Goal: Task Accomplishment & Management: Manage account settings

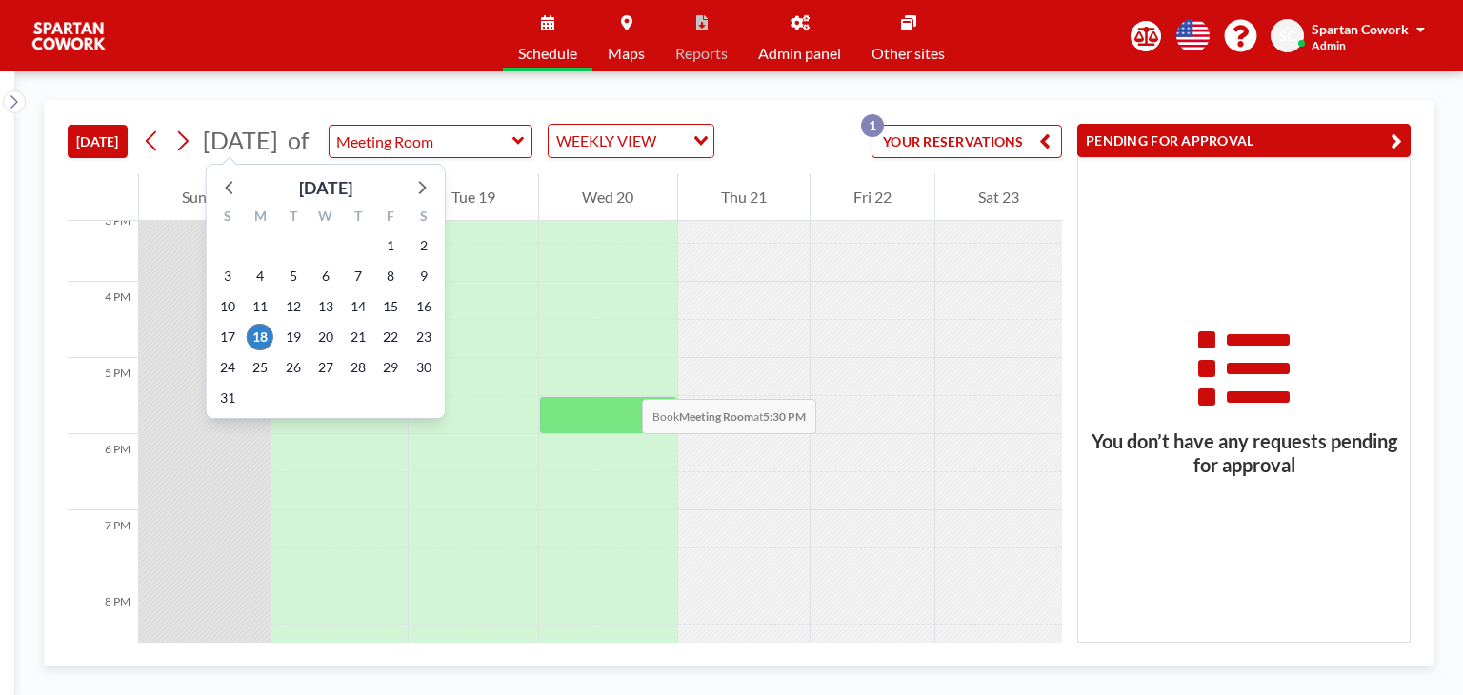
scroll to position [1181, 0]
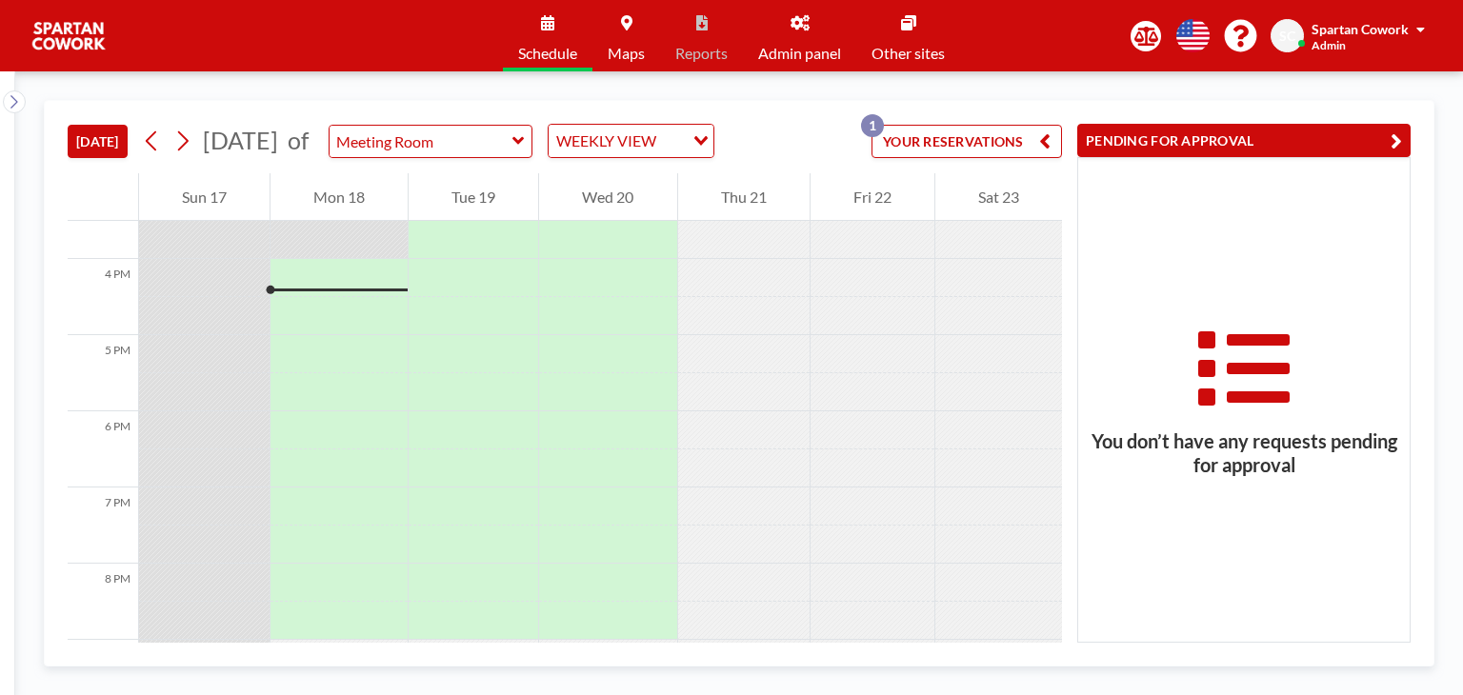
click at [917, 135] on button "YOUR RESERVATIONS 1" at bounding box center [967, 141] width 191 height 33
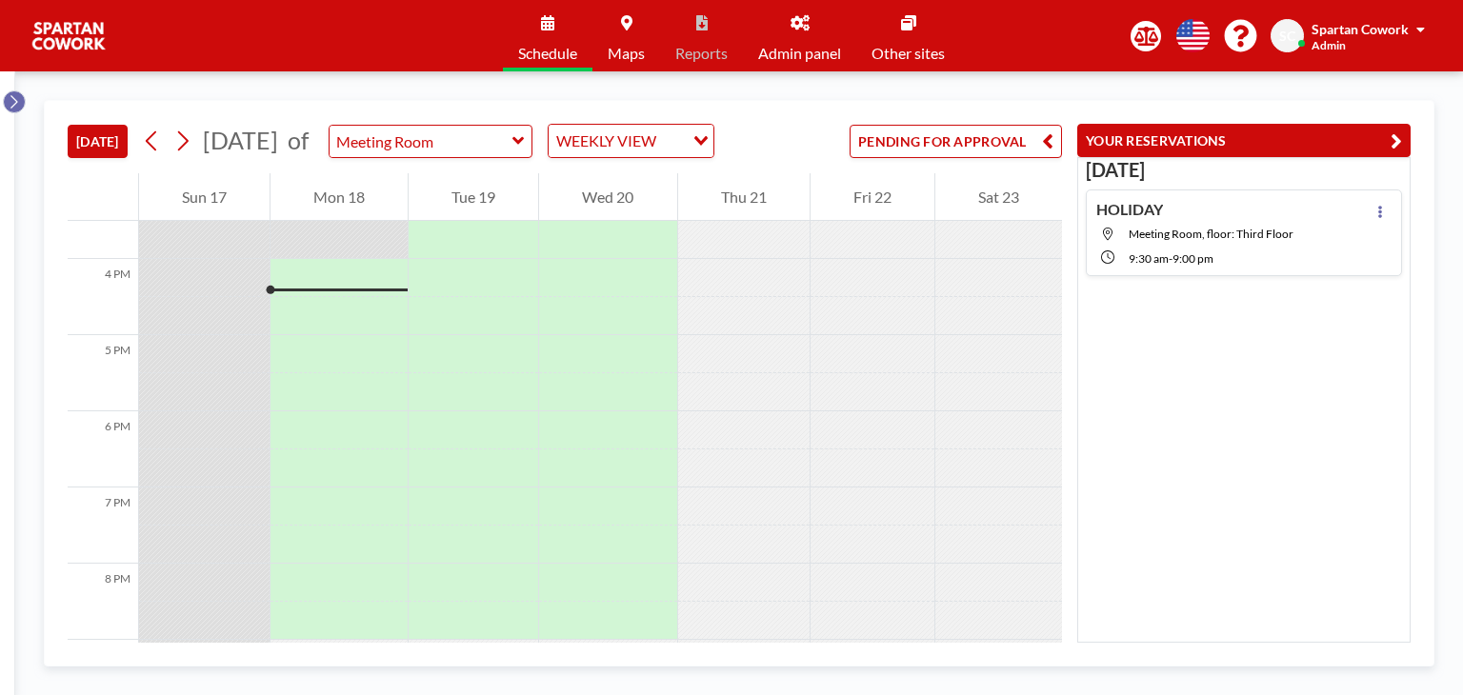
click at [8, 105] on icon at bounding box center [14, 101] width 12 height 19
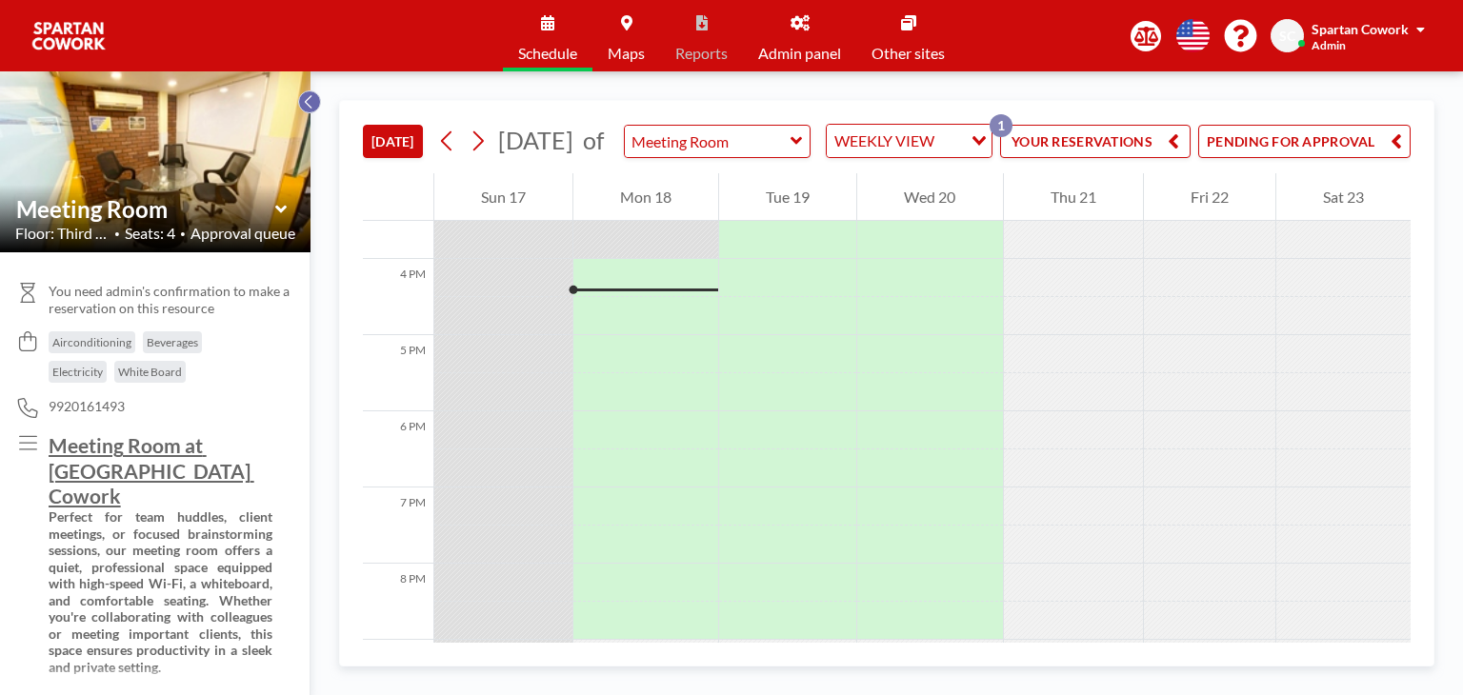
click at [309, 100] on icon at bounding box center [309, 101] width 12 height 19
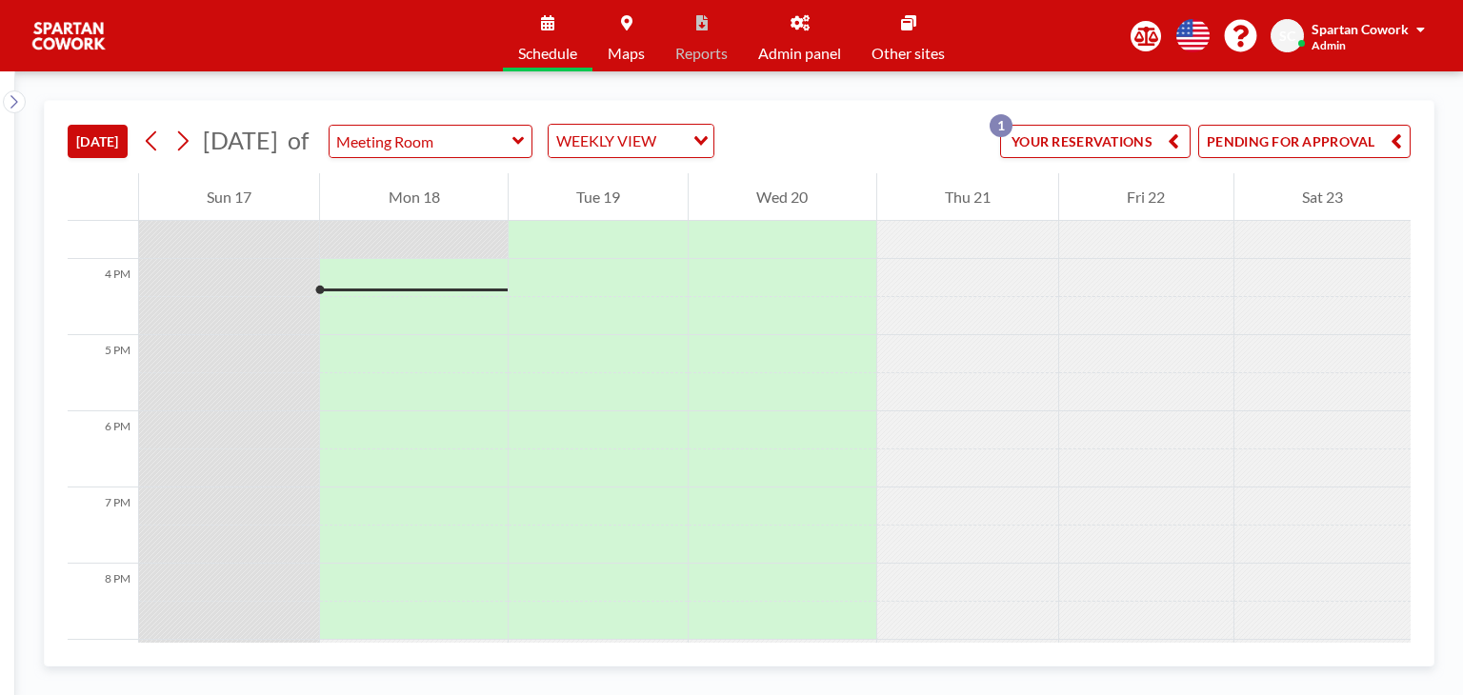
click at [1349, 31] on span "Spartan Cowork" at bounding box center [1360, 29] width 97 height 16
click at [639, 59] on span "Maps" at bounding box center [626, 53] width 37 height 15
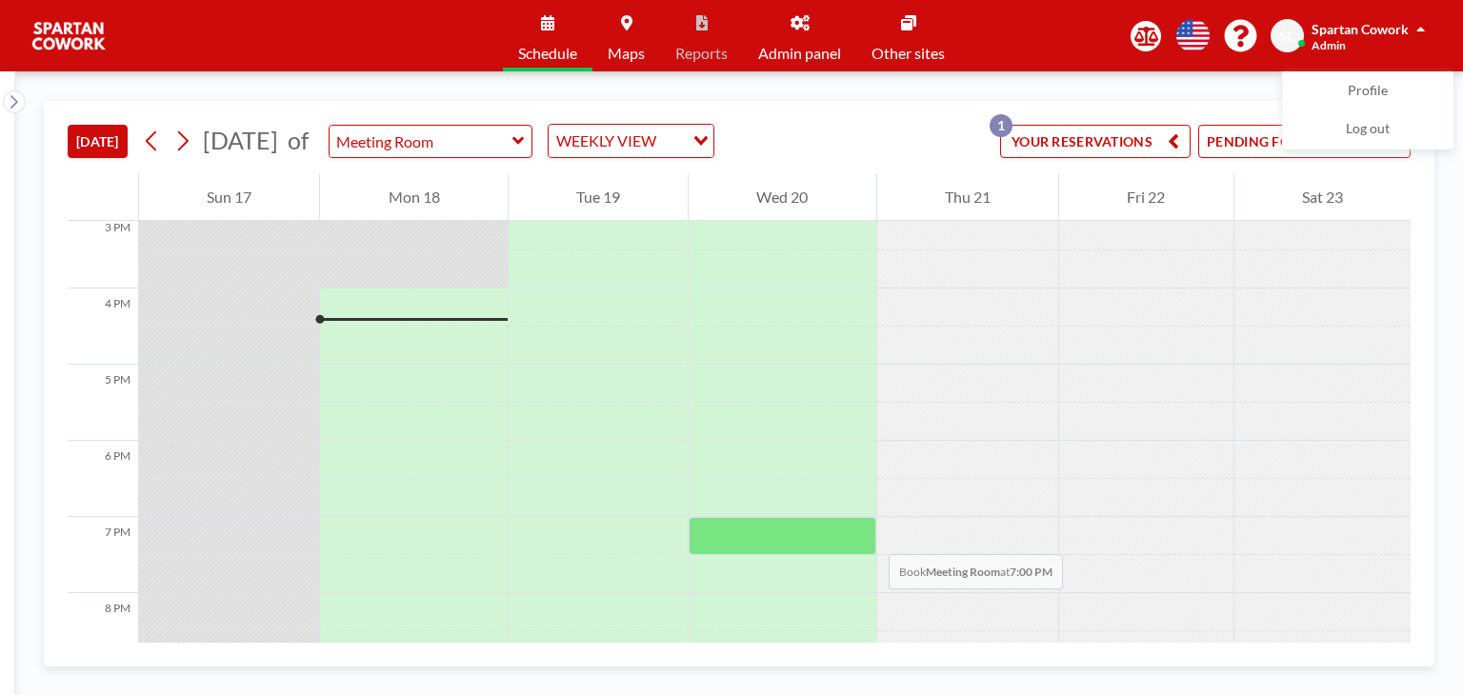
scroll to position [1181, 0]
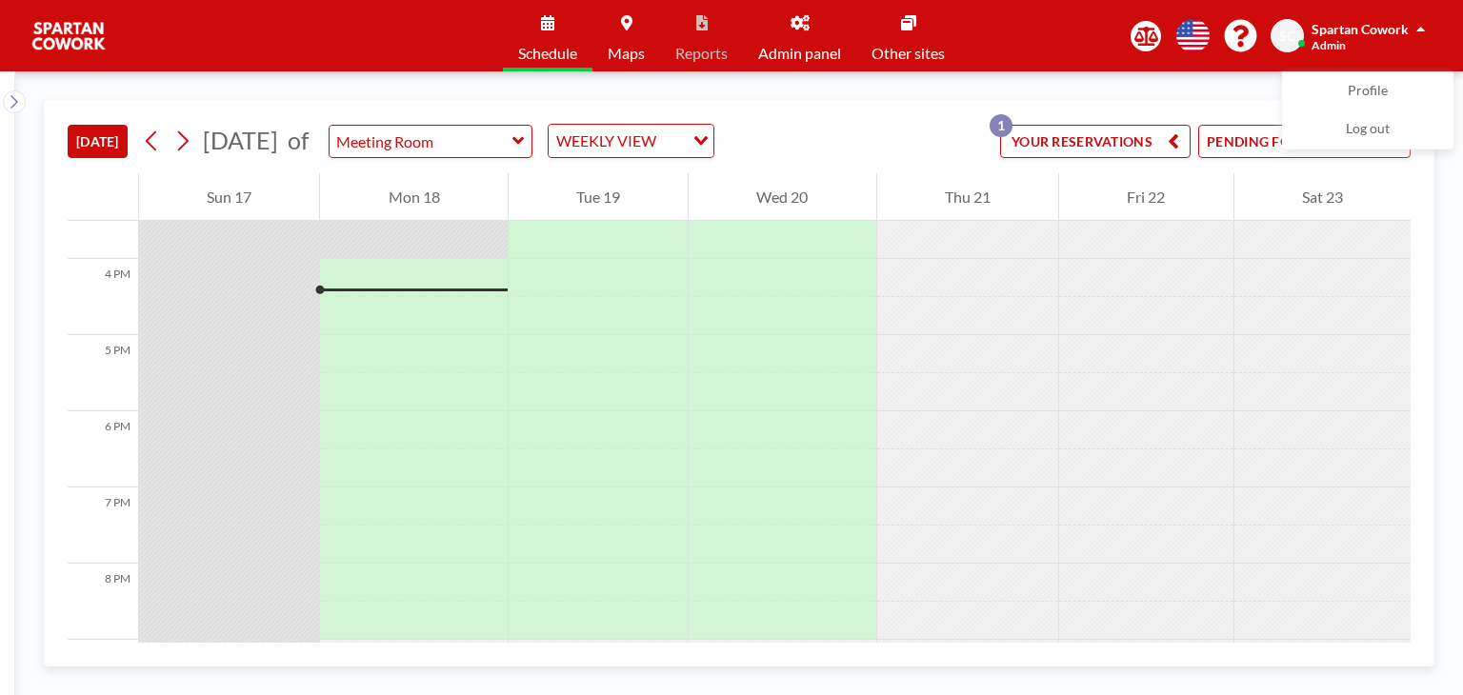
drag, startPoint x: 1110, startPoint y: 75, endPoint x: 1099, endPoint y: 77, distance: 10.7
click at [1109, 75] on div "TODAY August 2025 of Meeting Room WEEKLY VIEW Loading... YOUR RESERVATIONS 1 PE…" at bounding box center [739, 383] width 1448 height 624
click at [10, 98] on icon at bounding box center [14, 101] width 12 height 19
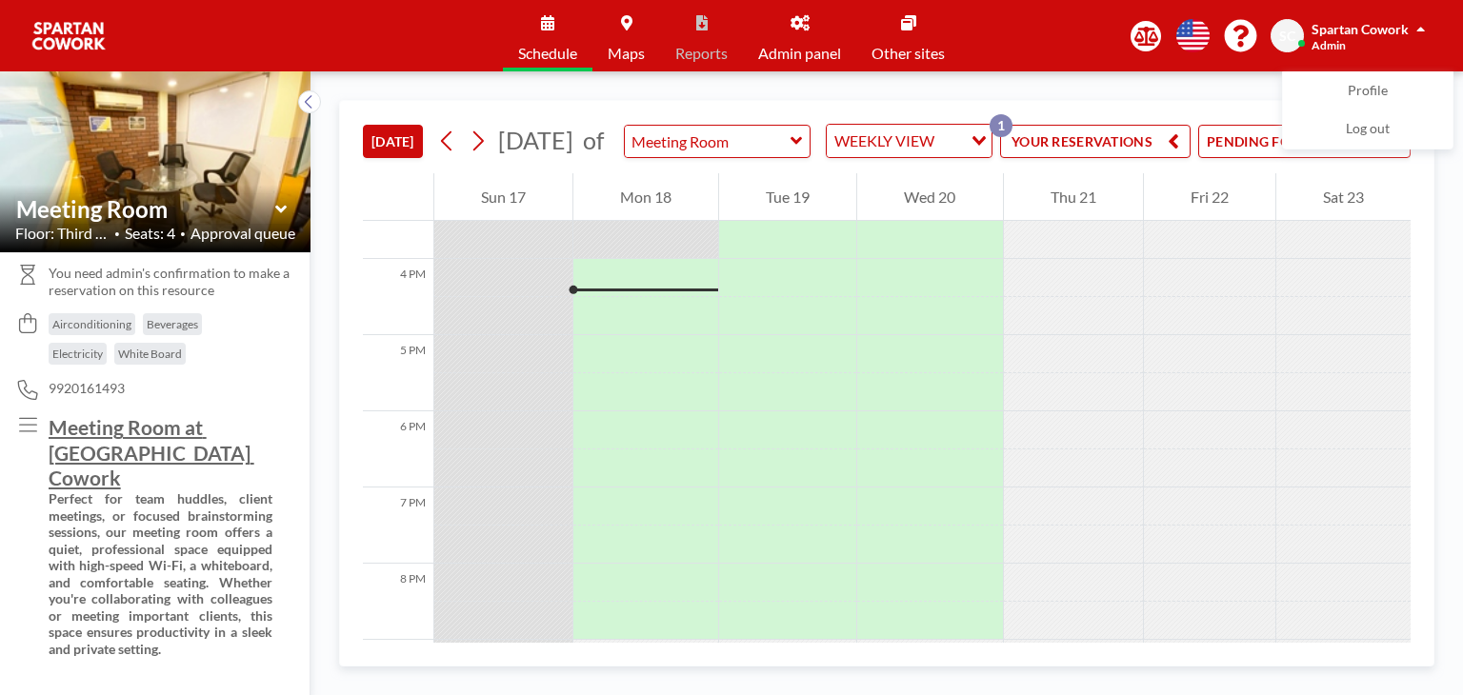
scroll to position [0, 0]
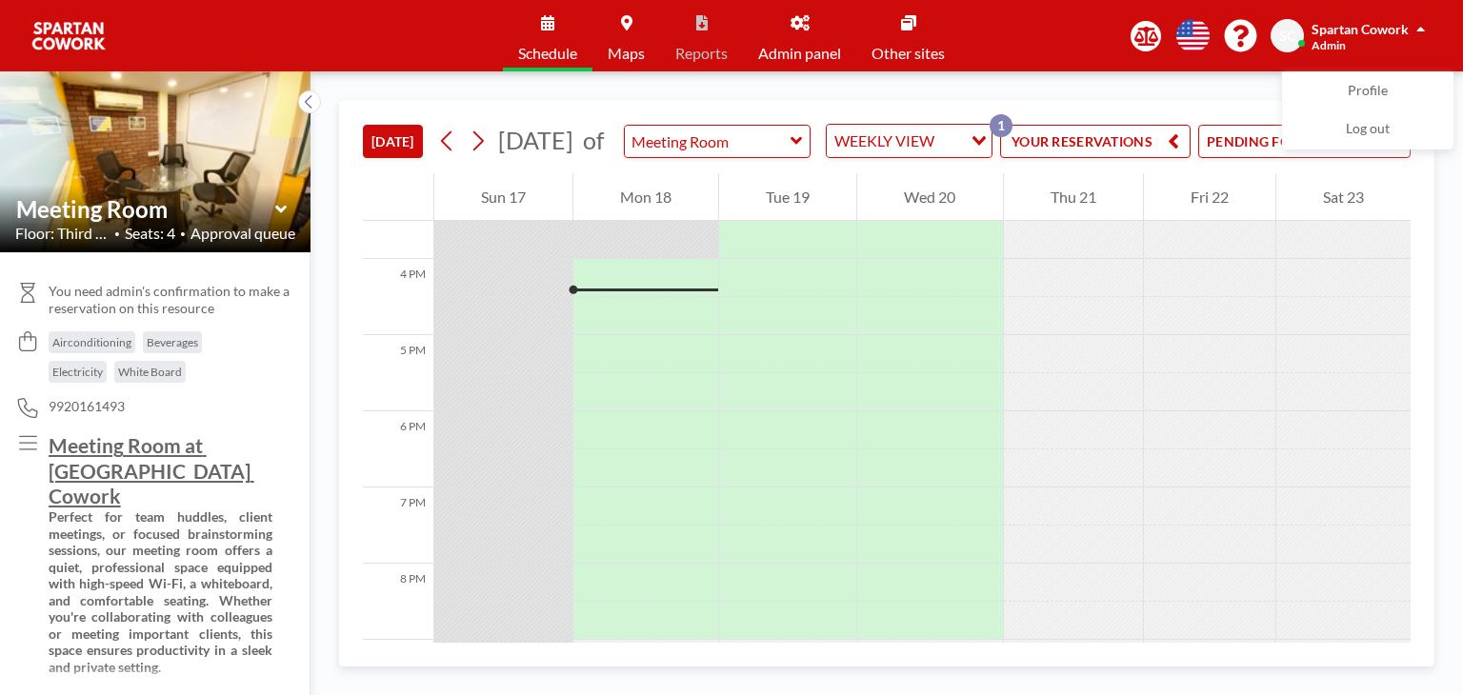
click at [280, 200] on icon at bounding box center [281, 209] width 12 height 19
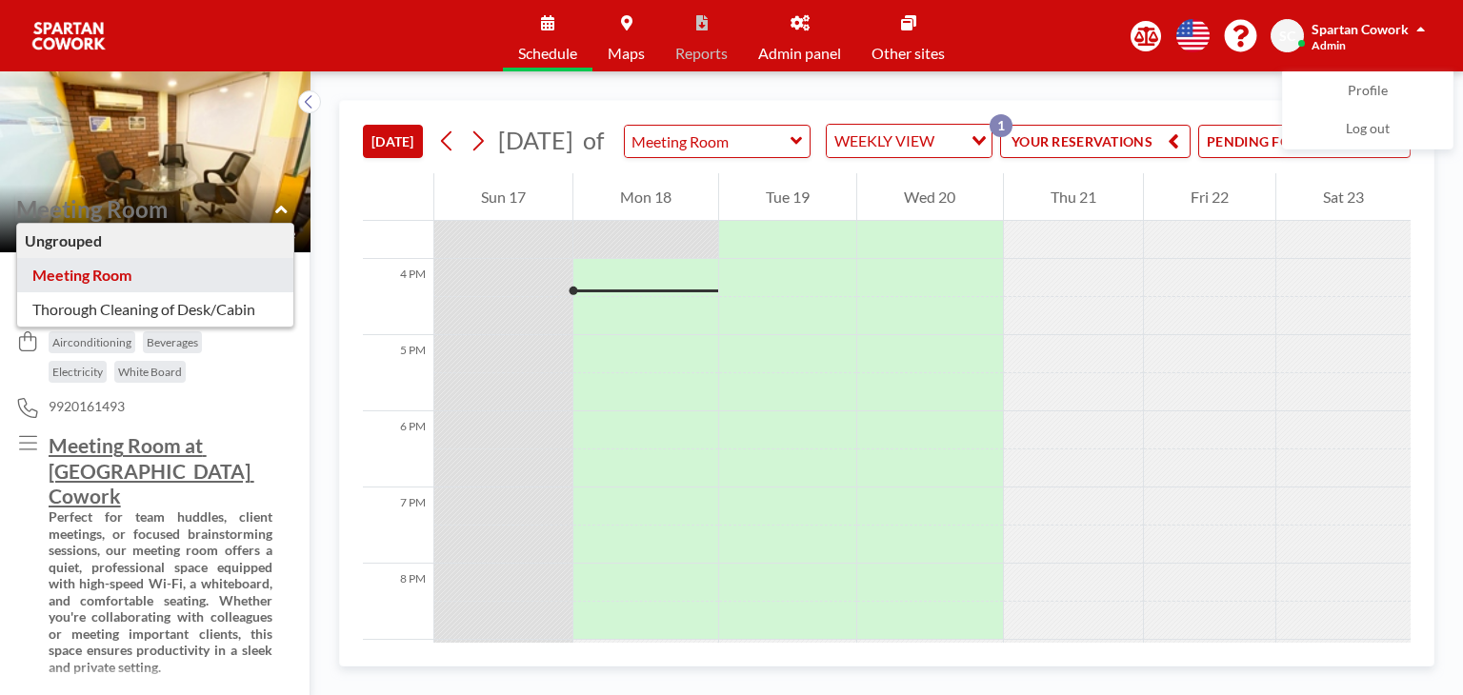
click at [251, 134] on img at bounding box center [155, 161] width 311 height 233
click at [447, 151] on icon at bounding box center [446, 141] width 10 height 20
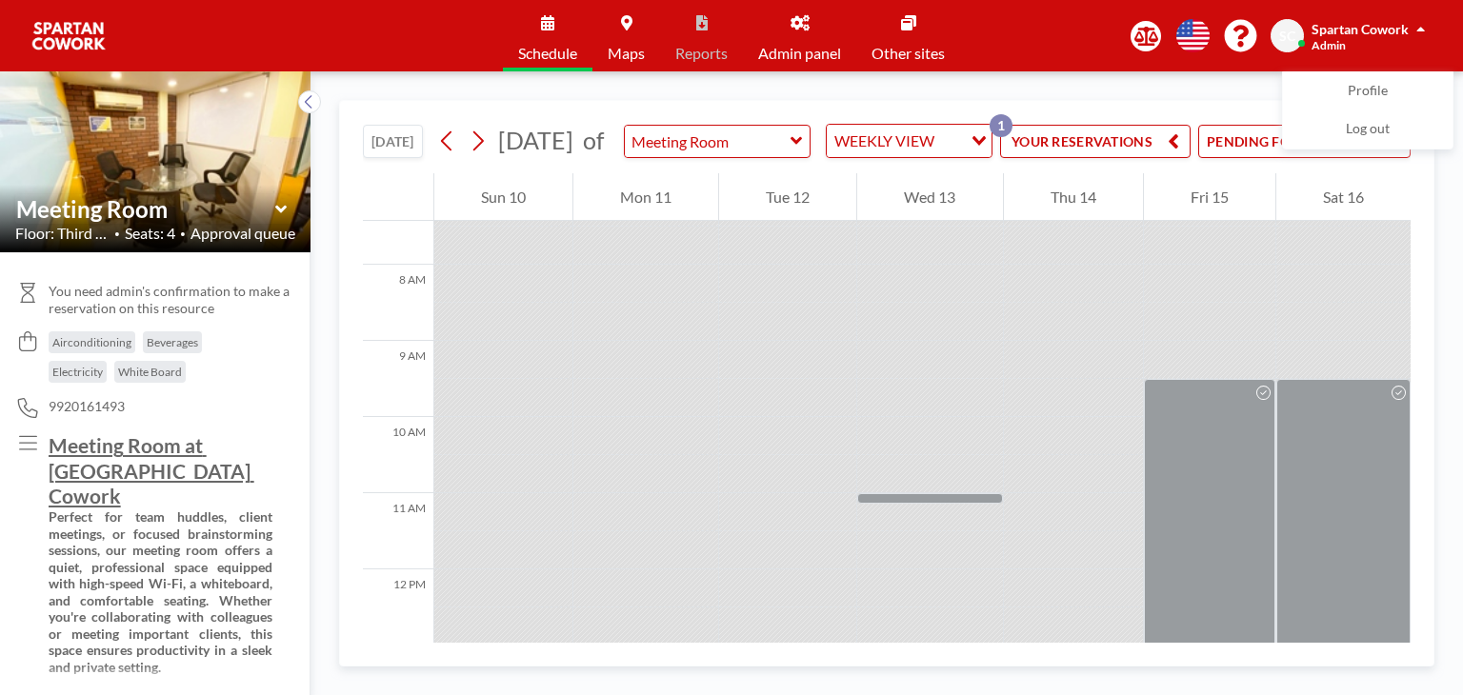
scroll to position [572, 0]
click at [725, 153] on input "text" at bounding box center [708, 141] width 166 height 31
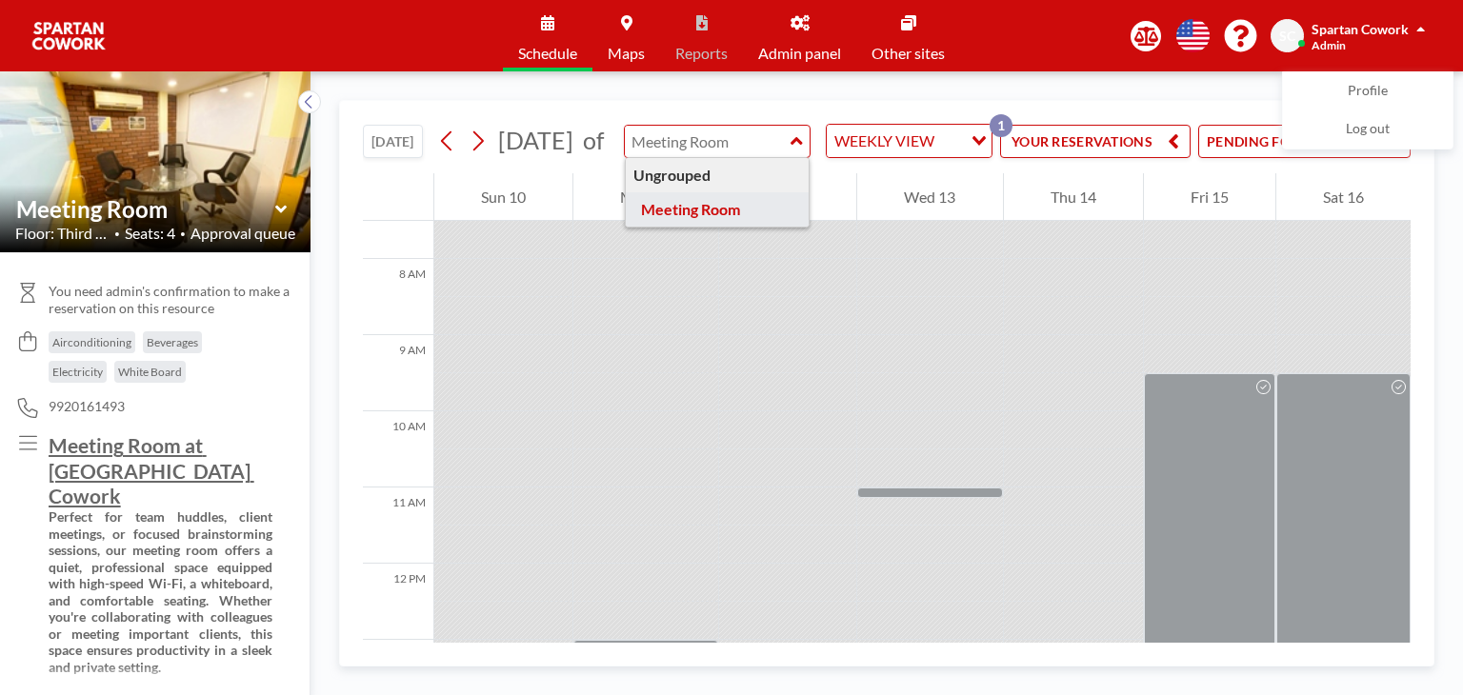
type input "Meeting Room"
click at [729, 81] on div "TODAY August 2025 of Meeting Room Ungrouped Meeting Room WEEKLY VIEW Loading...…" at bounding box center [887, 383] width 1153 height 624
click at [294, 100] on img at bounding box center [155, 161] width 311 height 233
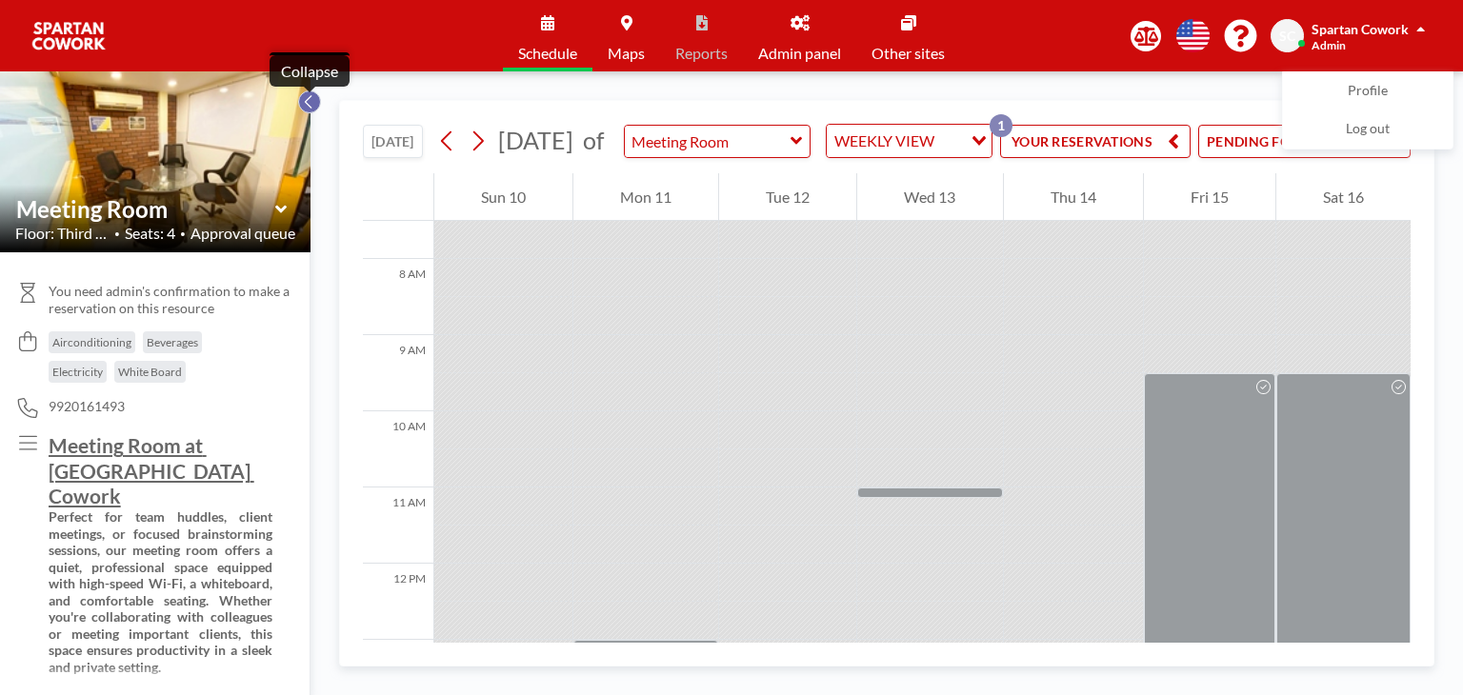
click at [307, 96] on icon at bounding box center [309, 101] width 12 height 19
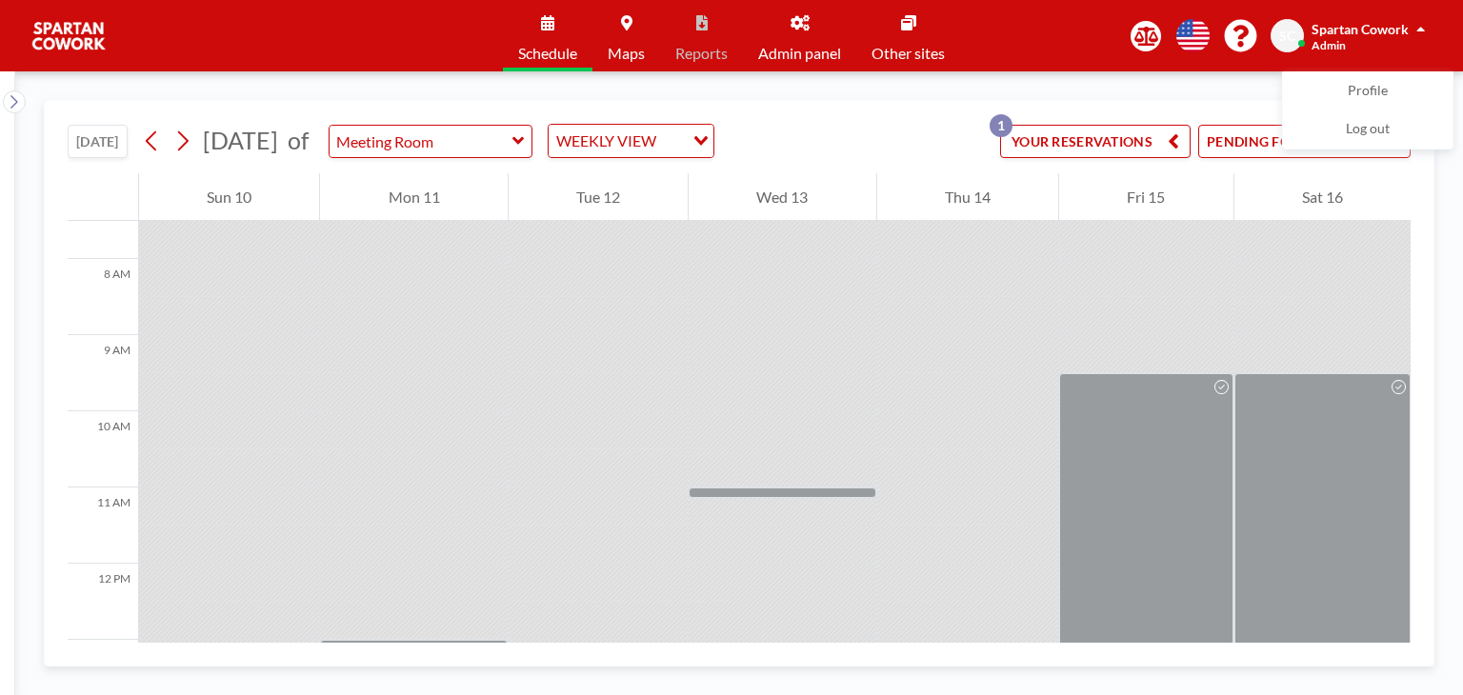
click at [118, 146] on button "[DATE]" at bounding box center [98, 141] width 60 height 33
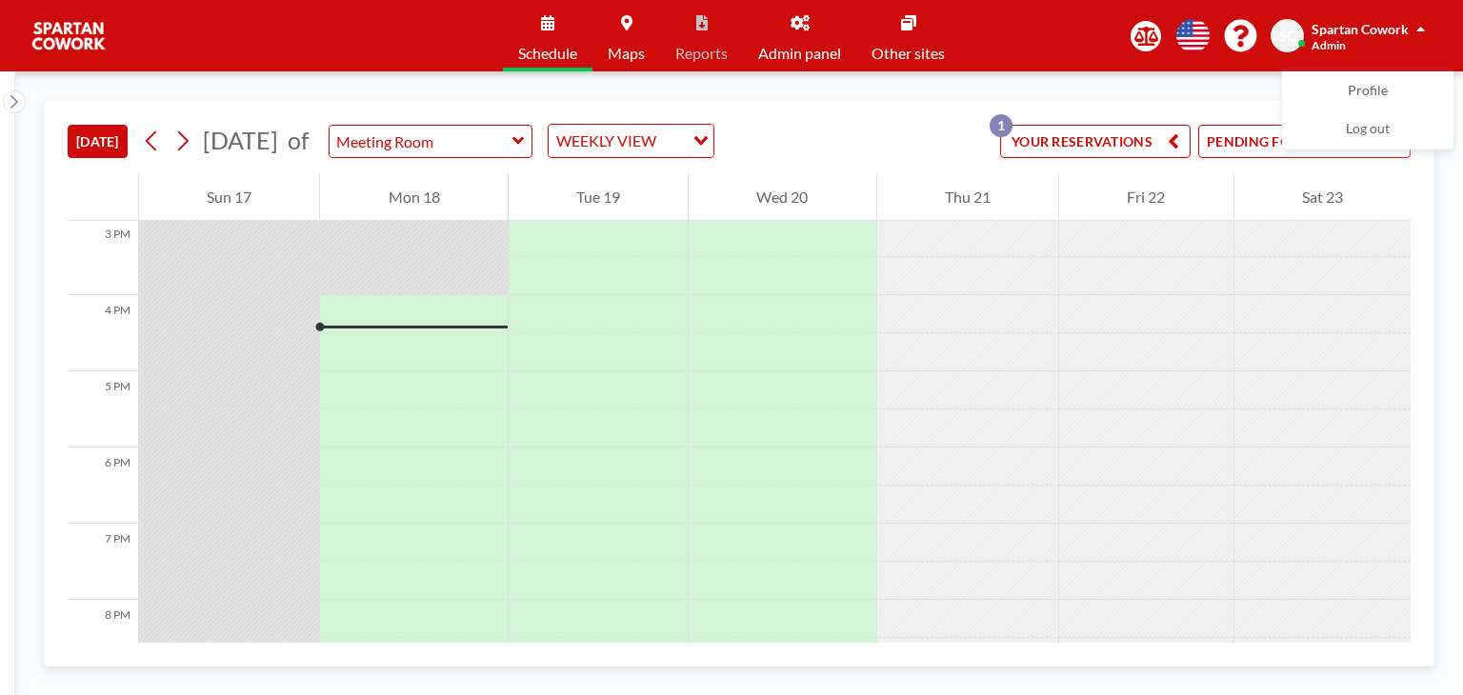
scroll to position [1181, 0]
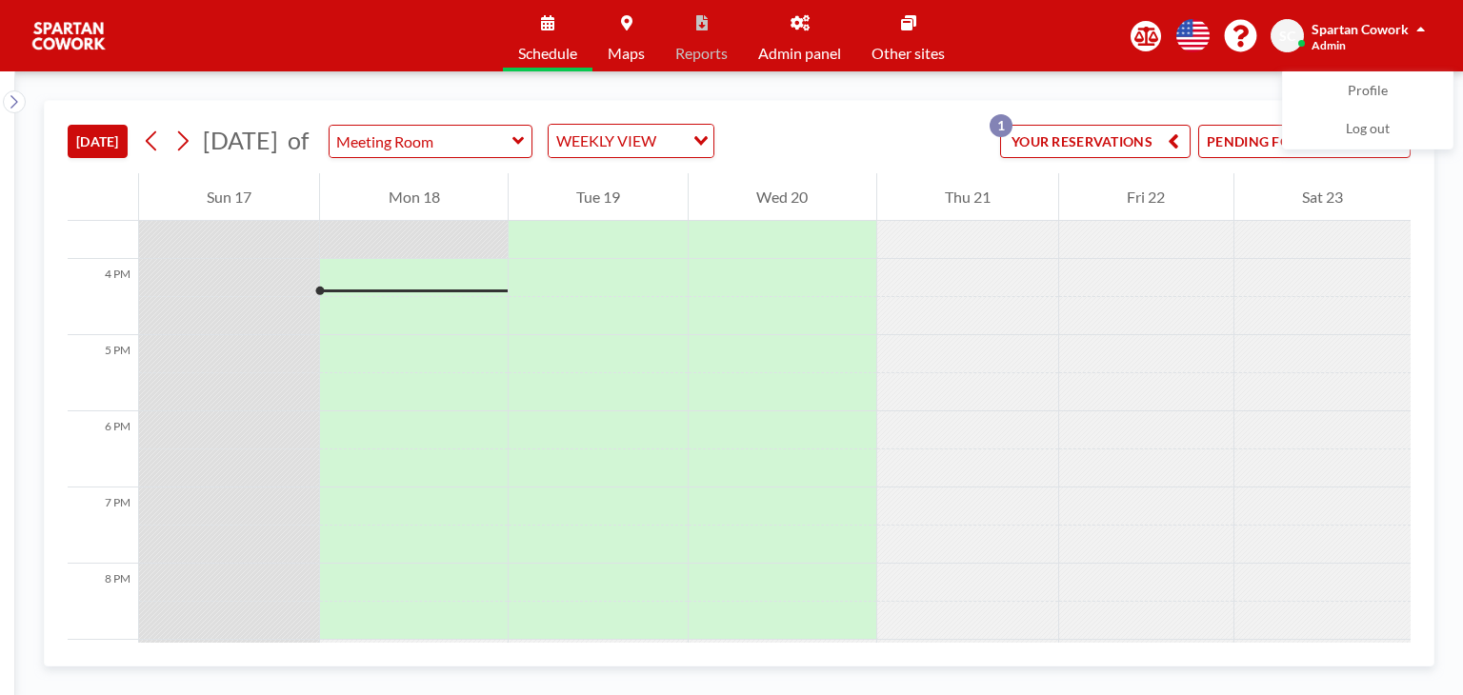
click at [623, 77] on div "TODAY August 2025 of Meeting Room WEEKLY VIEW Loading... YOUR RESERVATIONS 1 PE…" at bounding box center [739, 383] width 1448 height 624
click at [621, 57] on span "Maps" at bounding box center [626, 53] width 37 height 15
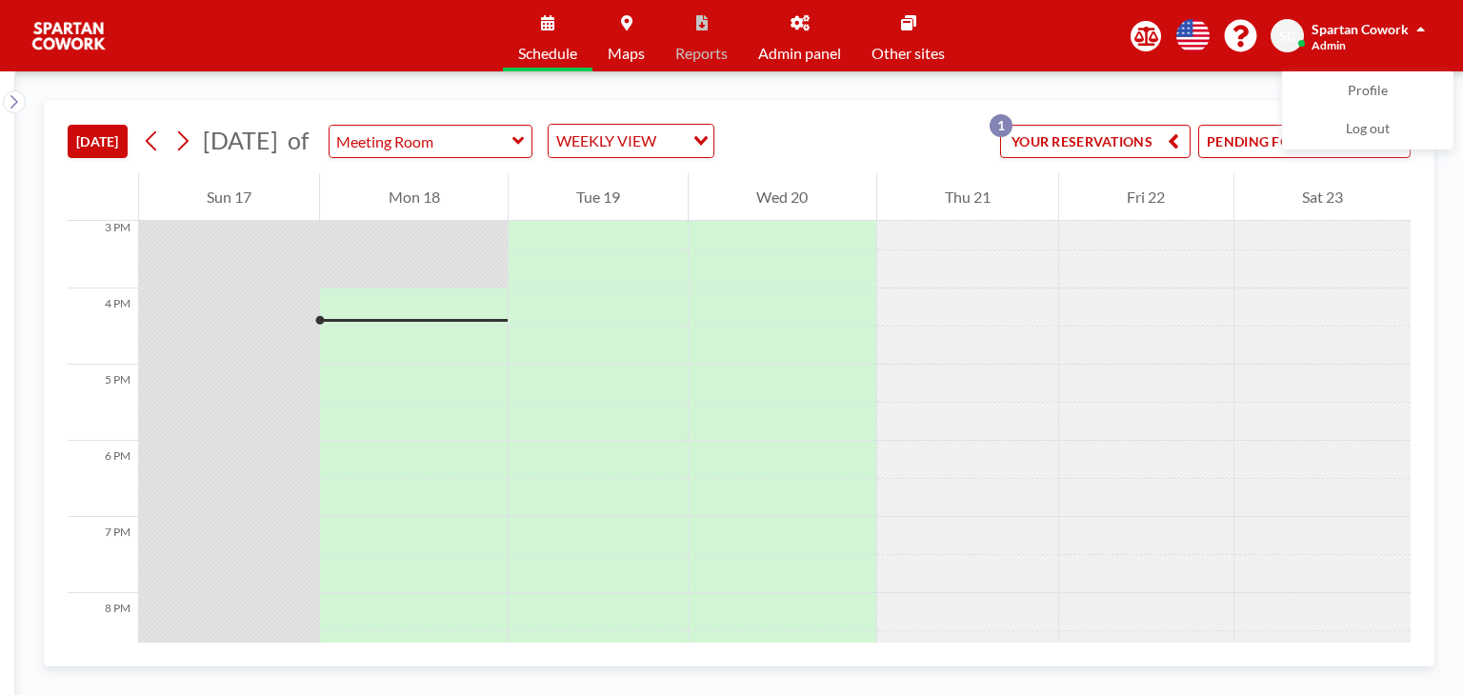
scroll to position [1181, 0]
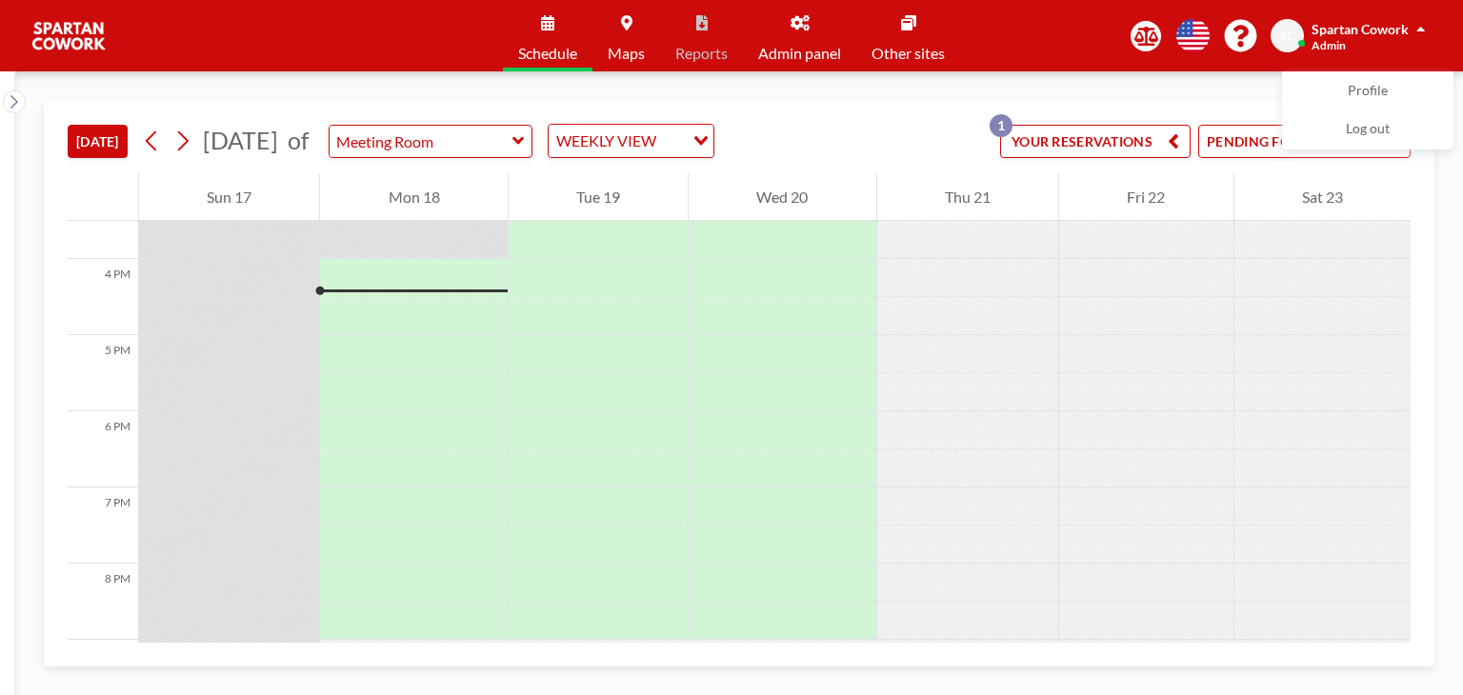
click at [1421, 10] on div "Schedule Maps Reports Admin panel Other sites English Polski 日本語 Española SC Sp…" at bounding box center [731, 35] width 1463 height 71
click at [1414, 30] on div "Spartan Cowork" at bounding box center [1368, 28] width 113 height 19
click at [1400, 24] on span "Spartan Cowork" at bounding box center [1360, 29] width 97 height 16
click at [1364, 86] on span "Profile" at bounding box center [1368, 91] width 40 height 19
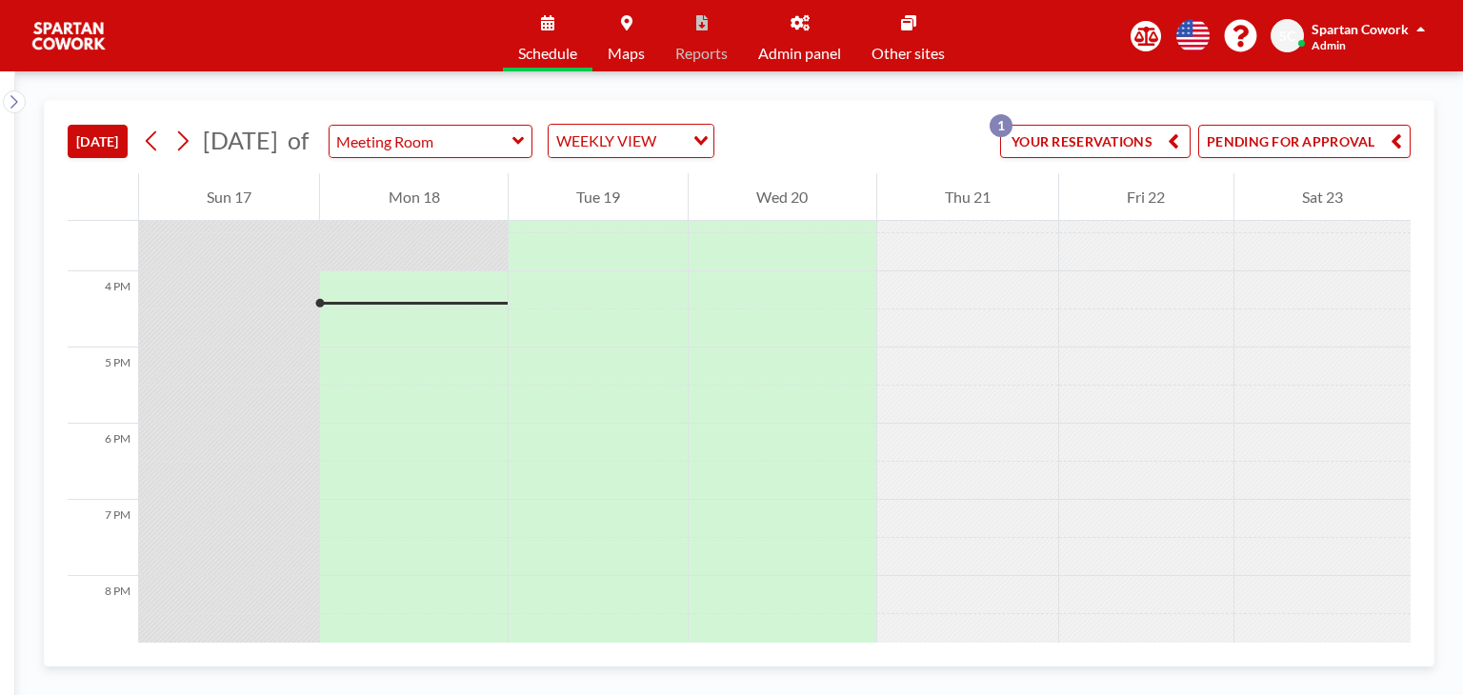
scroll to position [1181, 0]
click at [714, 135] on div "WEEKLY VIEW Loading..." at bounding box center [631, 141] width 165 height 32
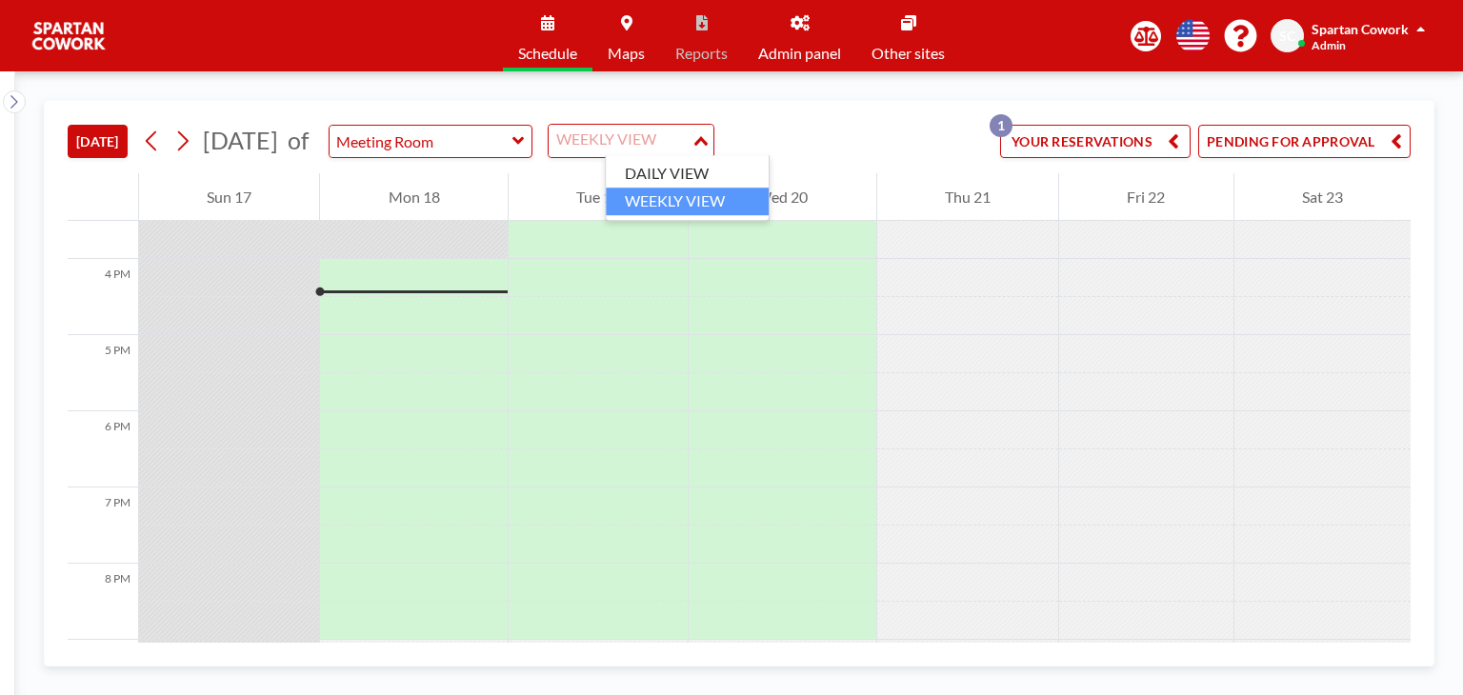
click at [690, 138] on input "Search for option" at bounding box center [620, 141] width 139 height 25
click at [704, 164] on li "DAILY VIEW" at bounding box center [687, 174] width 163 height 28
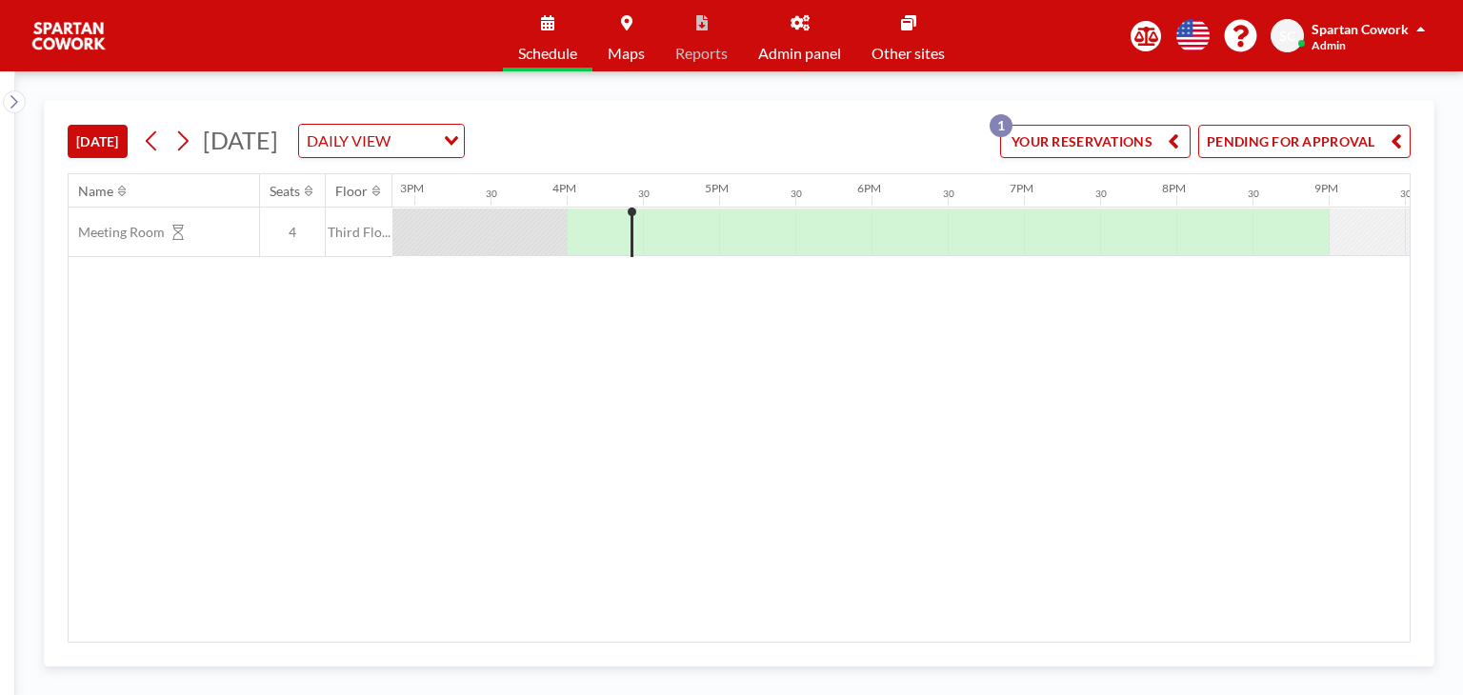
scroll to position [0, 2363]
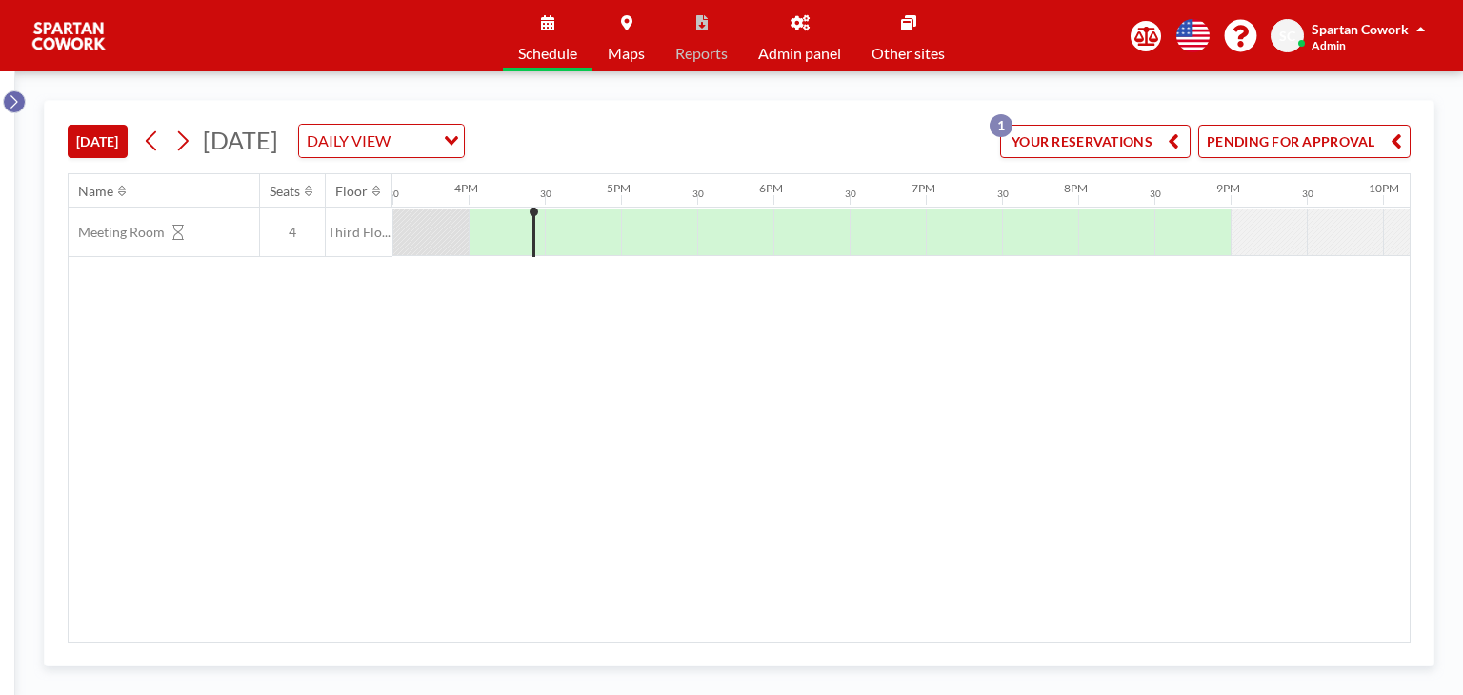
click at [15, 107] on icon at bounding box center [14, 101] width 12 height 19
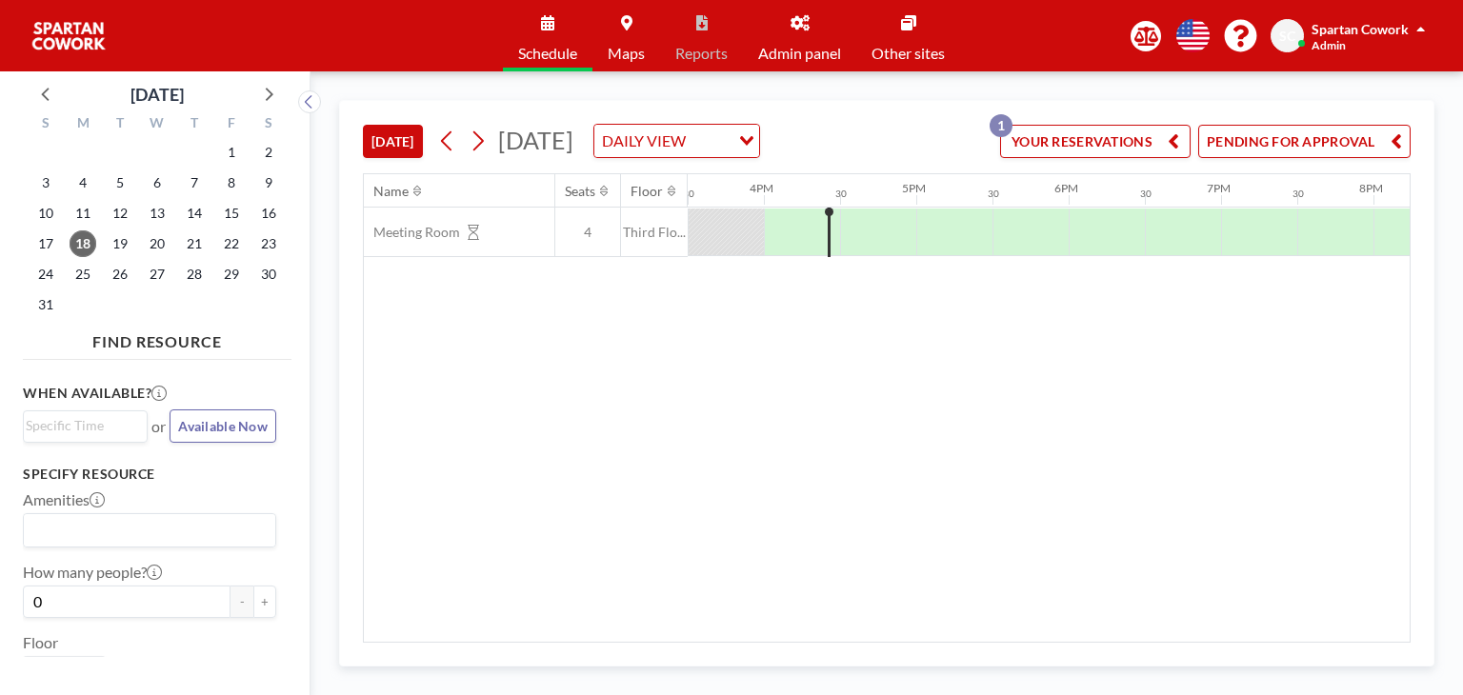
click at [1333, 29] on span "Spartan Cowork" at bounding box center [1360, 29] width 97 height 16
click at [1373, 86] on span "Profile" at bounding box center [1368, 91] width 40 height 19
click at [50, 103] on icon at bounding box center [46, 93] width 25 height 25
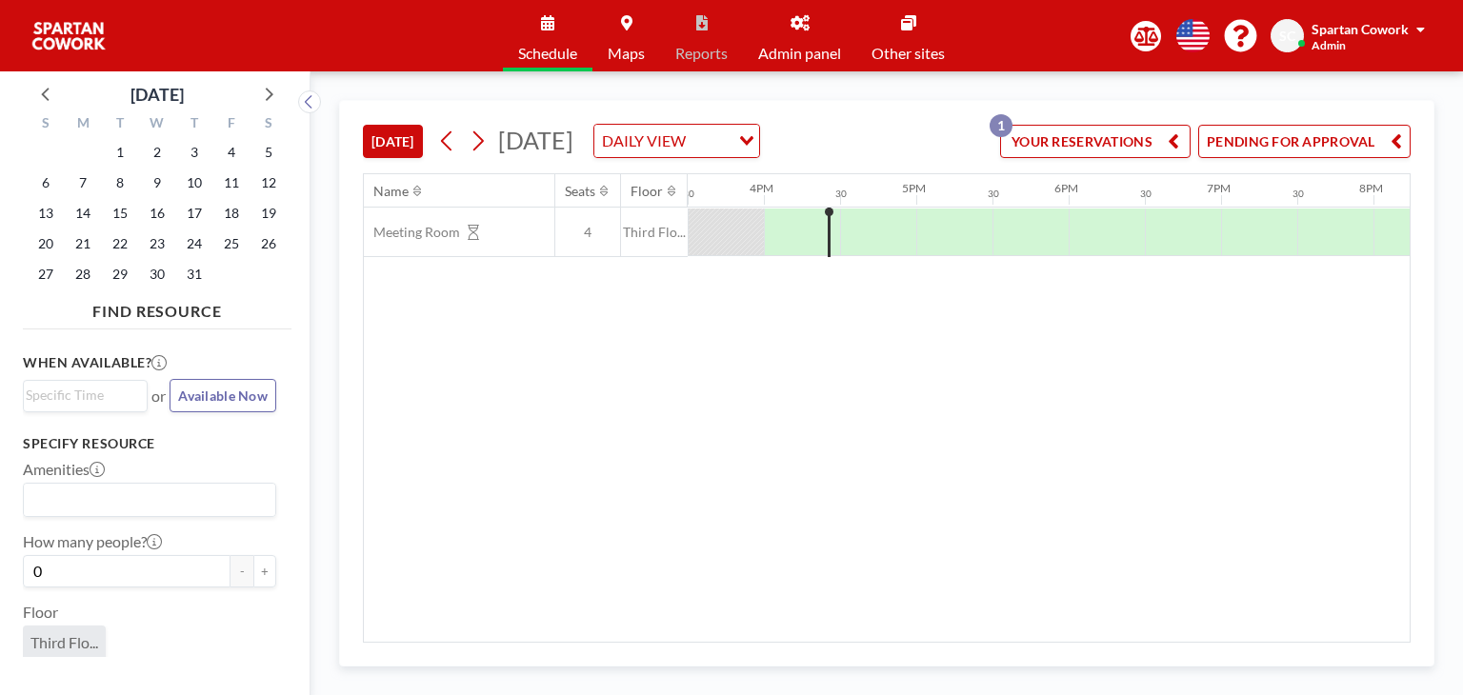
click at [282, 95] on div "[DATE]" at bounding box center [157, 89] width 269 height 36
click at [274, 96] on icon at bounding box center [267, 93] width 25 height 25
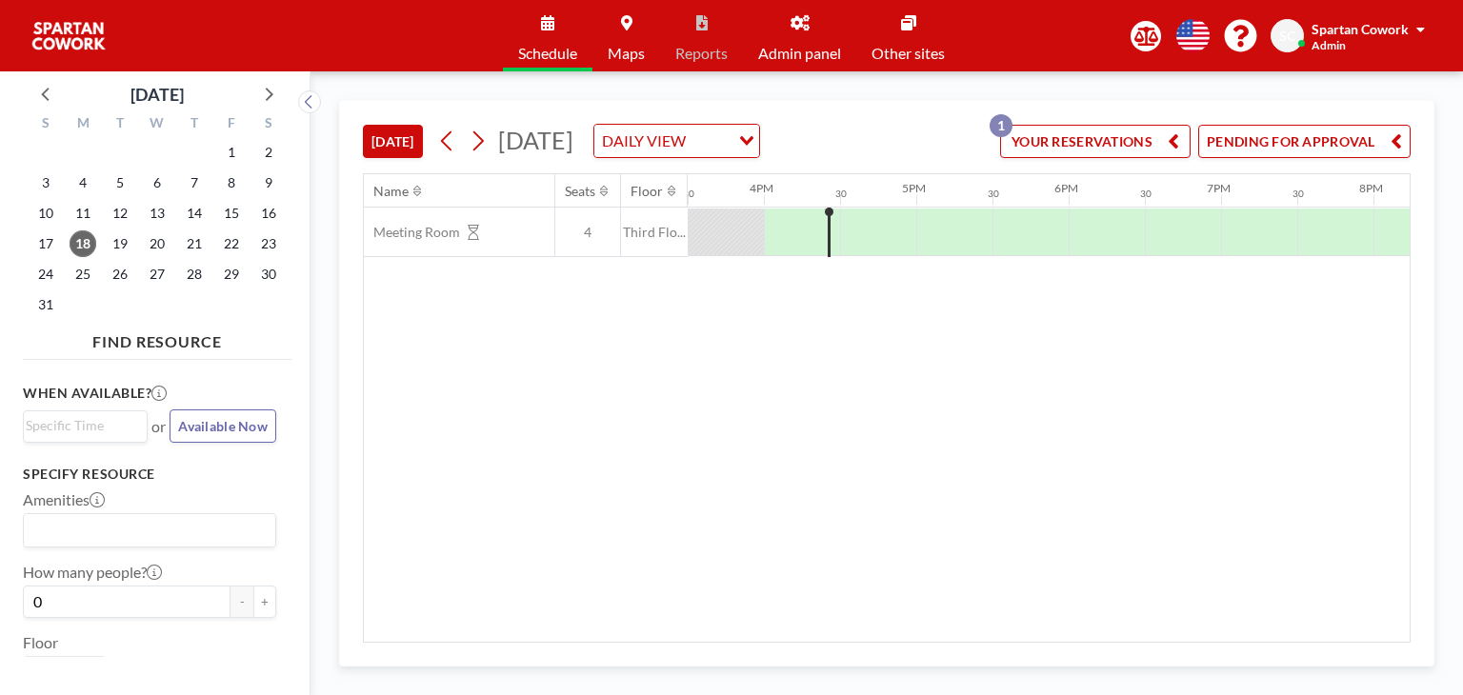
click at [1052, 144] on button "YOUR RESERVATIONS 1" at bounding box center [1095, 141] width 191 height 33
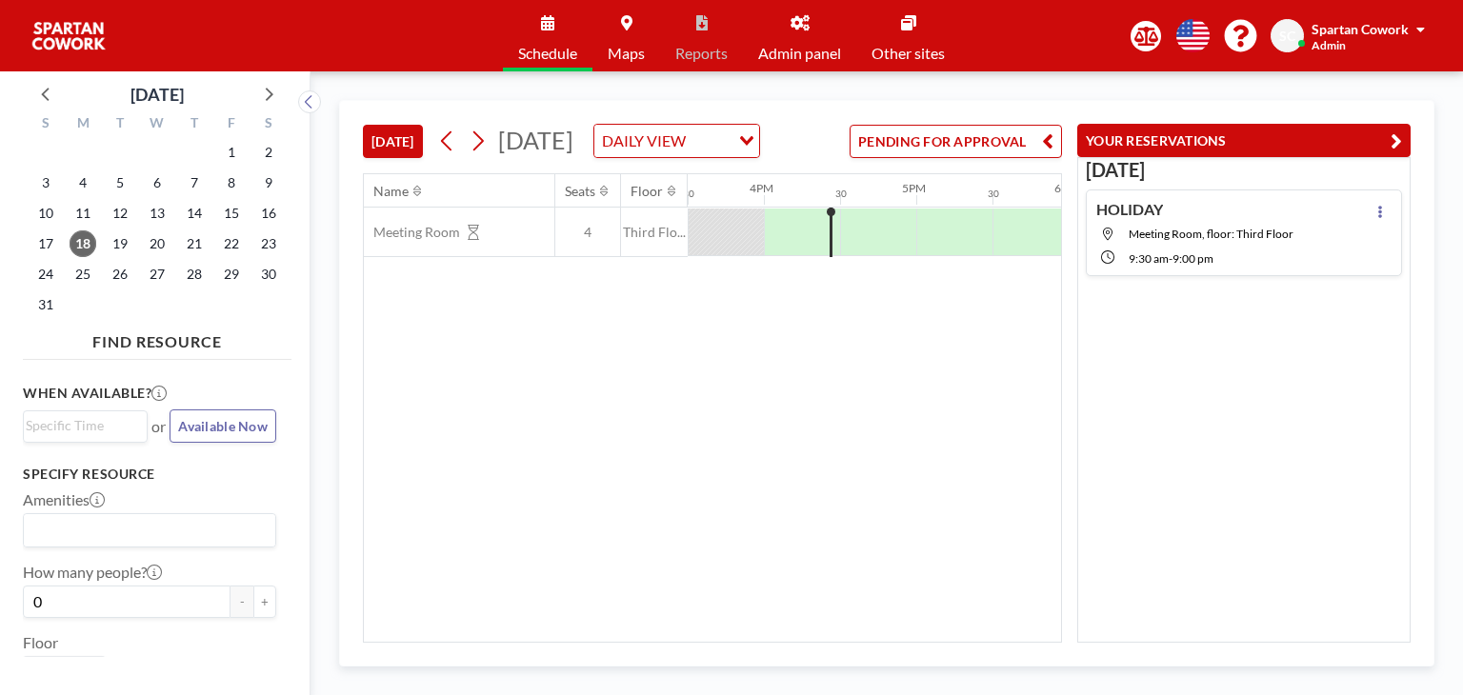
scroll to position [0, 0]
click at [48, 24] on img at bounding box center [68, 36] width 76 height 38
click at [625, 55] on span "Maps" at bounding box center [626, 53] width 37 height 15
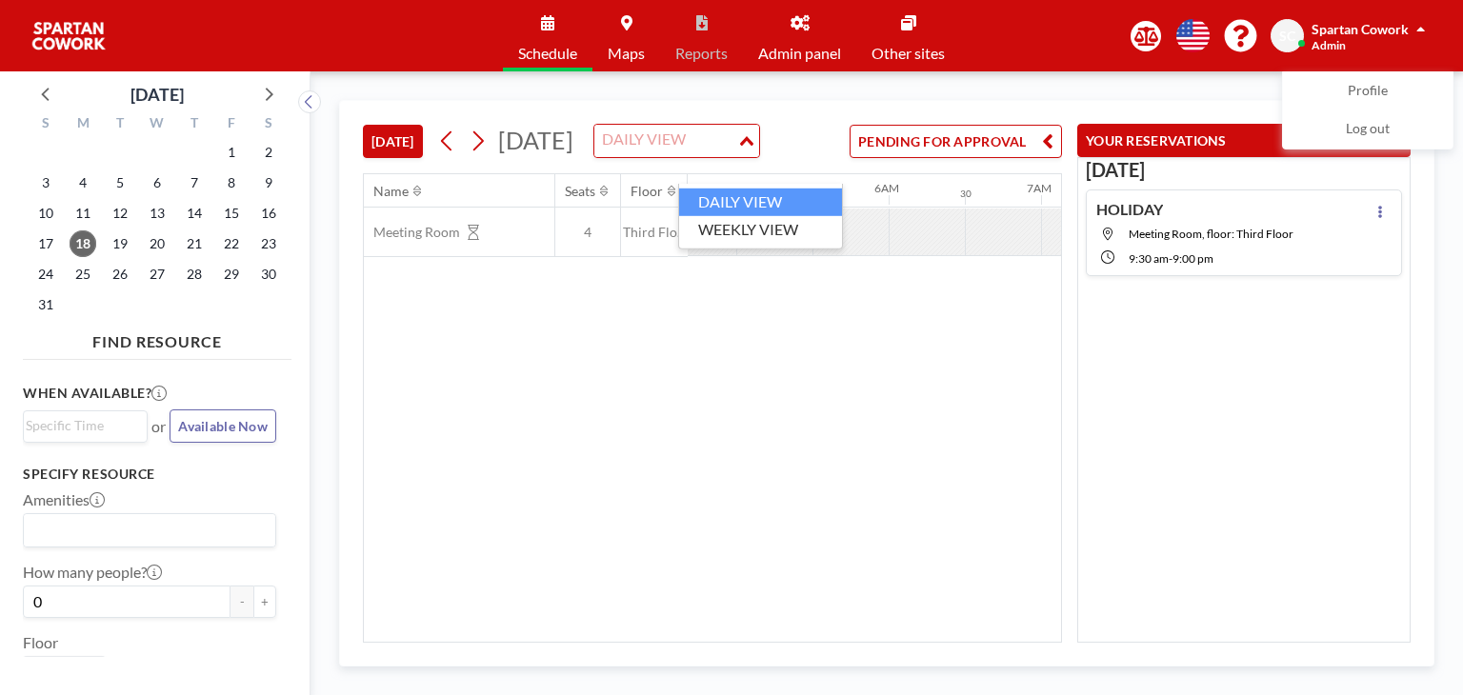
click at [703, 153] on div "DAILY VIEW" at bounding box center [665, 139] width 143 height 29
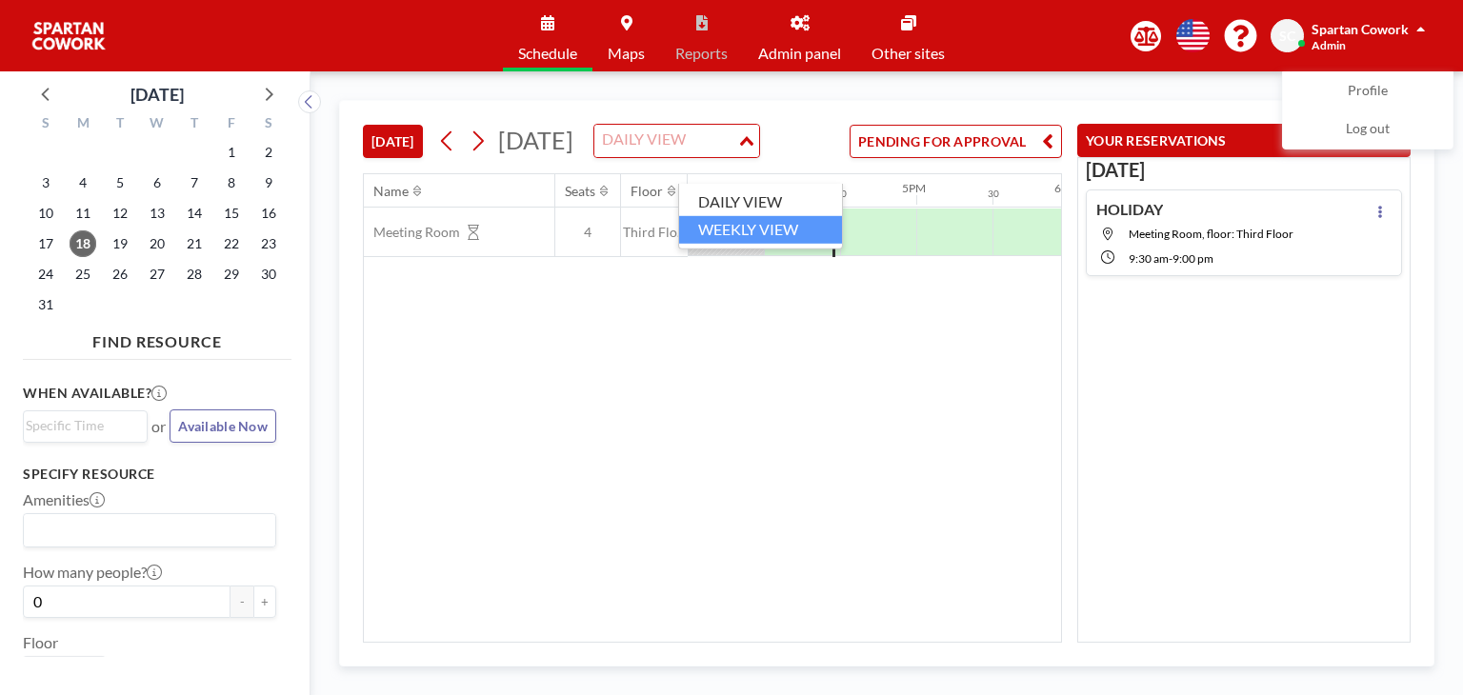
click at [705, 231] on li "WEEKLY VIEW" at bounding box center [760, 230] width 163 height 28
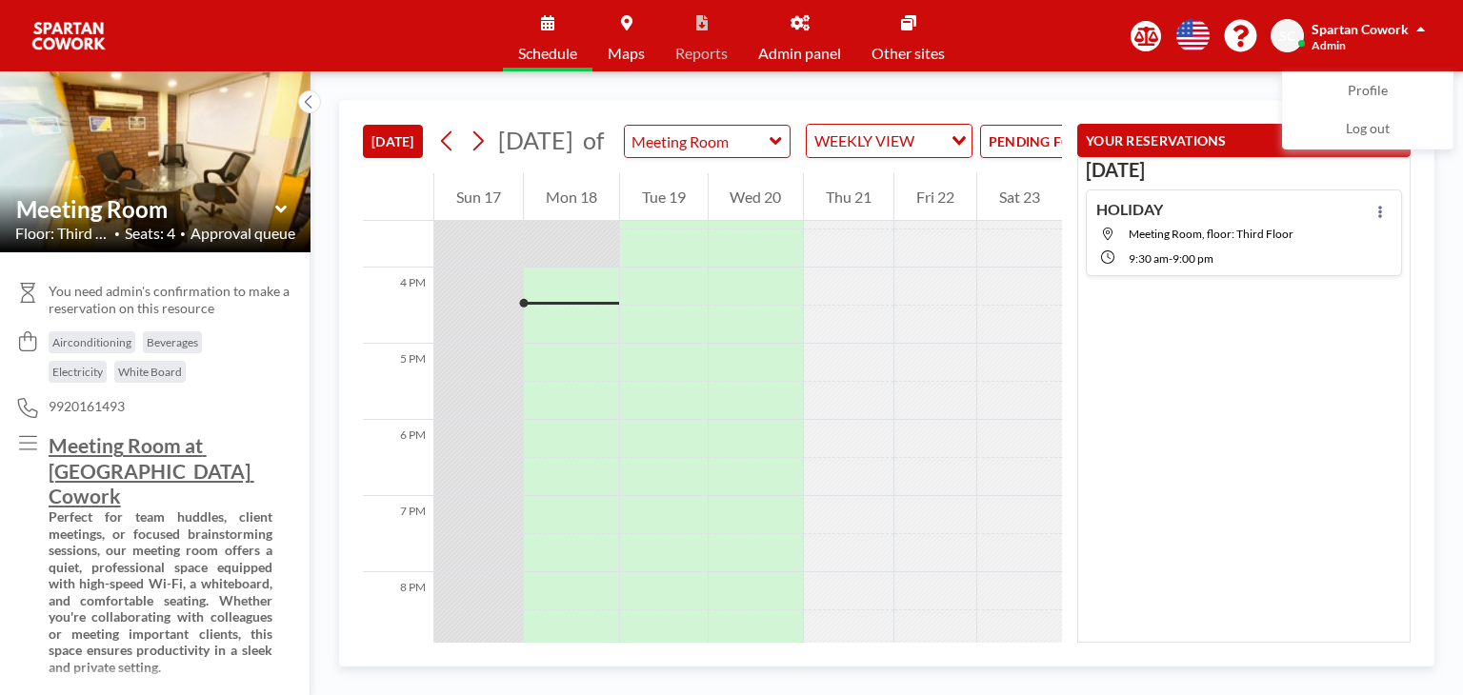
scroll to position [1181, 0]
click at [298, 102] on button at bounding box center [309, 102] width 23 height 23
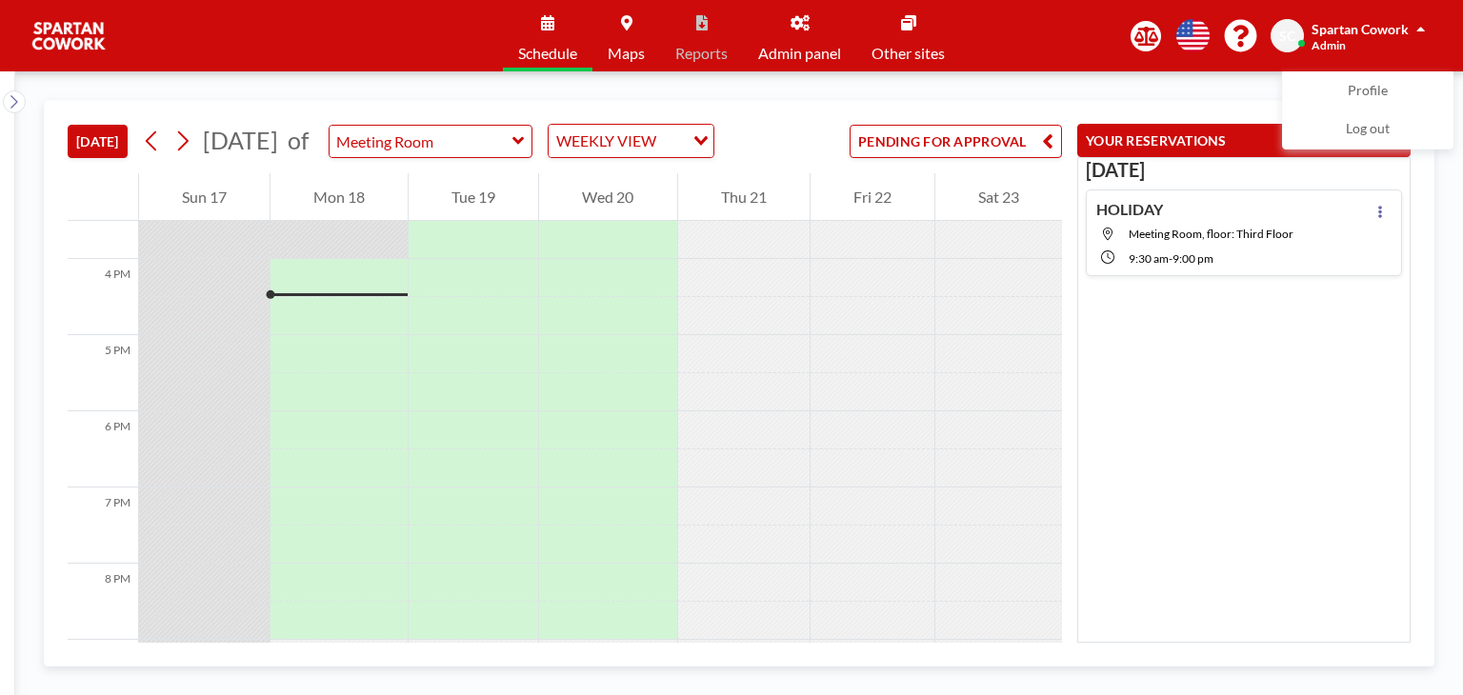
click at [794, 28] on icon at bounding box center [800, 22] width 19 height 15
